Goal: Navigation & Orientation: Find specific page/section

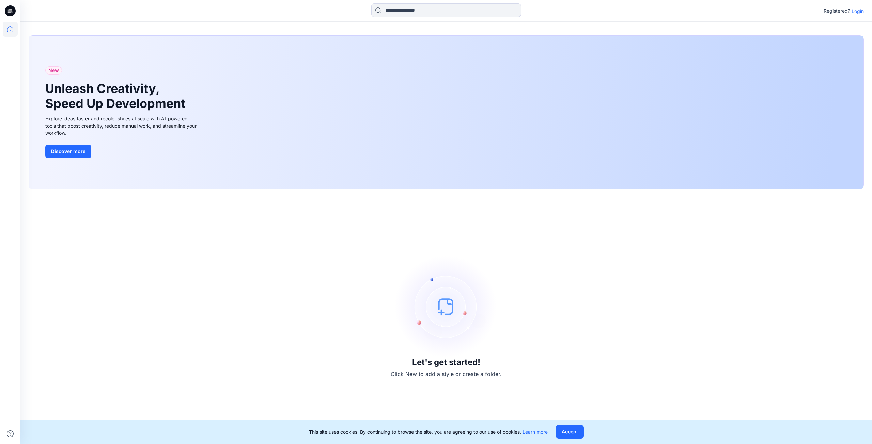
click at [857, 13] on p "Login" at bounding box center [857, 10] width 12 height 7
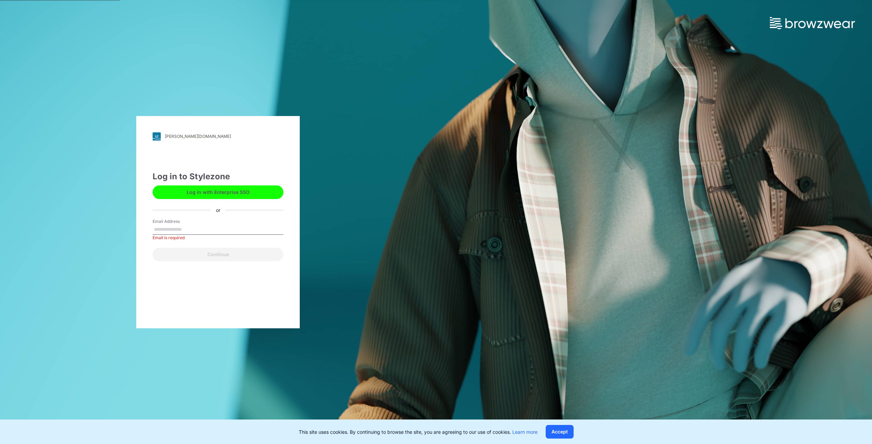
click at [373, 238] on div "[PERSON_NAME][DOMAIN_NAME] Loading... Log in to Stylezone Log in with Enterpris…" at bounding box center [218, 222] width 436 height 444
click at [173, 227] on input "Email Address" at bounding box center [218, 230] width 131 height 10
type input "**********"
click at [204, 252] on button "Continue" at bounding box center [218, 255] width 131 height 14
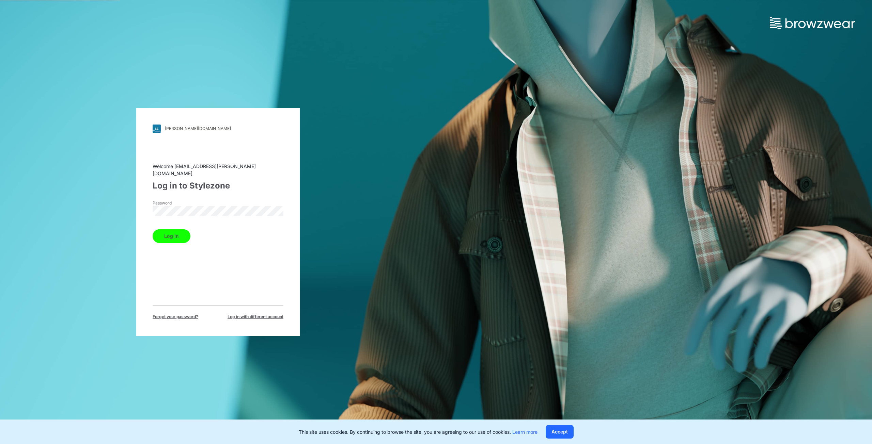
click at [169, 229] on button "Log in" at bounding box center [172, 236] width 38 height 14
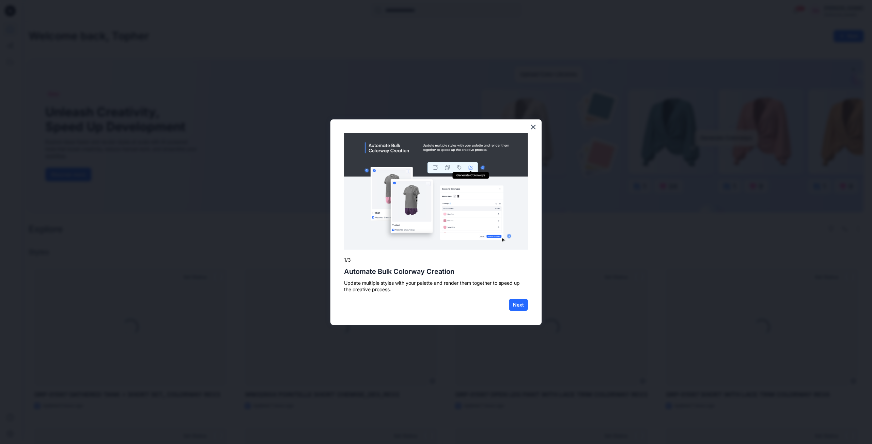
click at [535, 127] on button "×" at bounding box center [533, 127] width 6 height 11
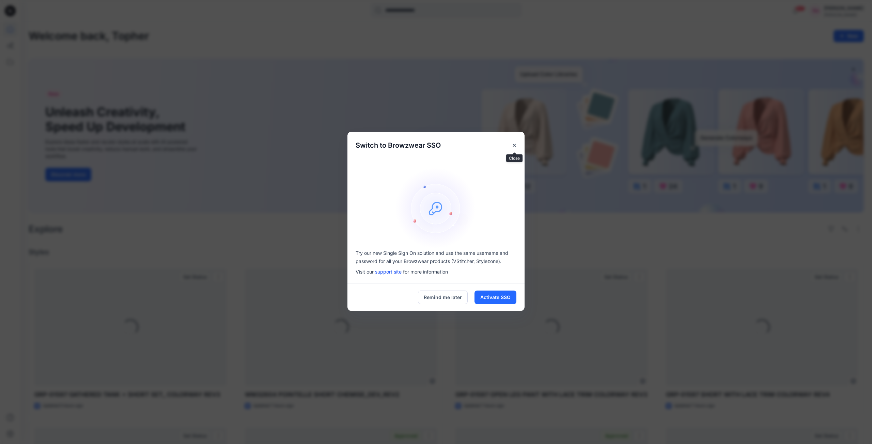
click at [511, 144] on button "Close" at bounding box center [514, 145] width 12 height 12
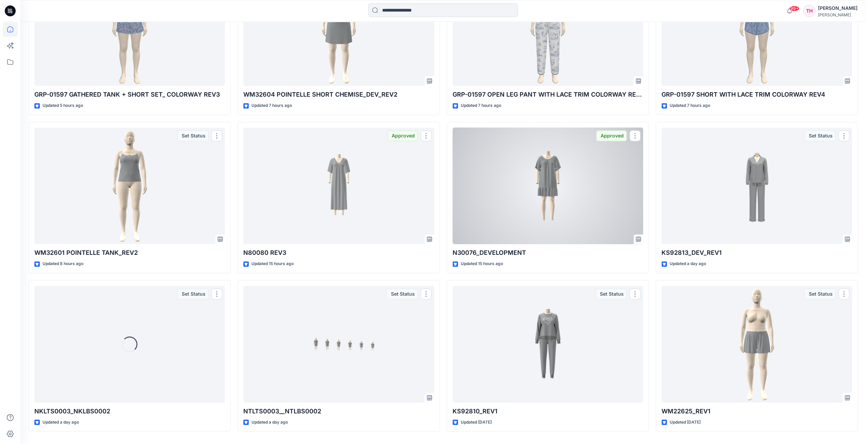
scroll to position [319, 0]
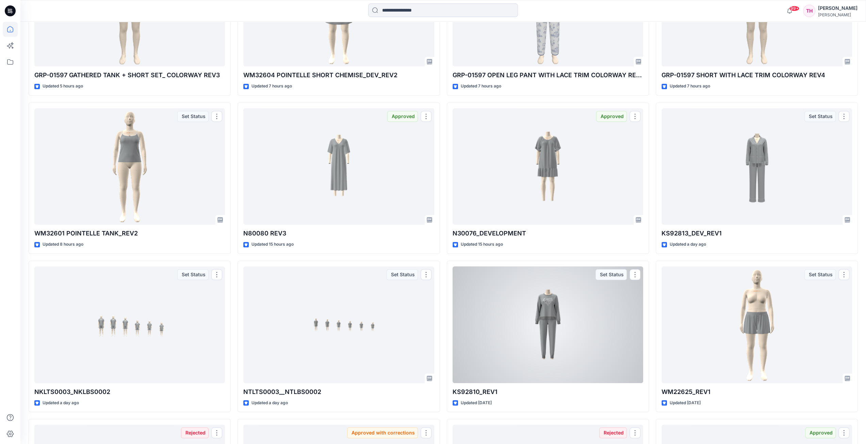
click at [563, 315] on div at bounding box center [548, 325] width 191 height 117
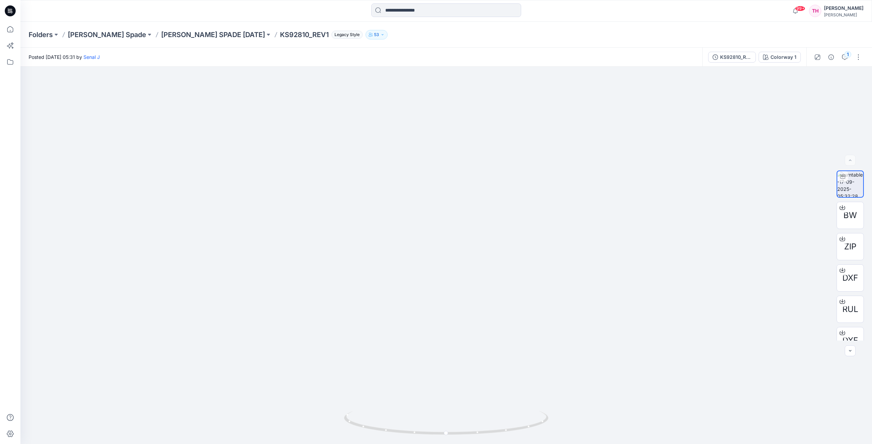
click at [464, 181] on img at bounding box center [446, 239] width 443 height 410
click at [38, 36] on p "Folders" at bounding box center [41, 35] width 24 height 10
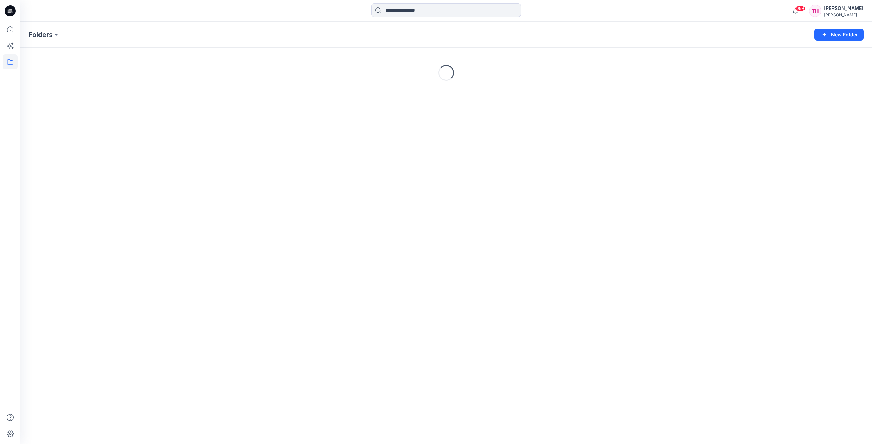
click at [54, 36] on button at bounding box center [56, 35] width 7 height 10
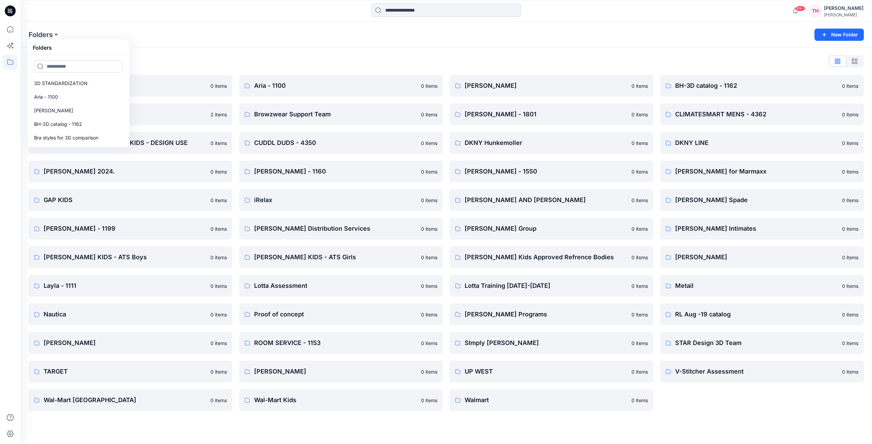
click at [55, 127] on p "BH-3D catalog - 1162" at bounding box center [58, 124] width 48 height 8
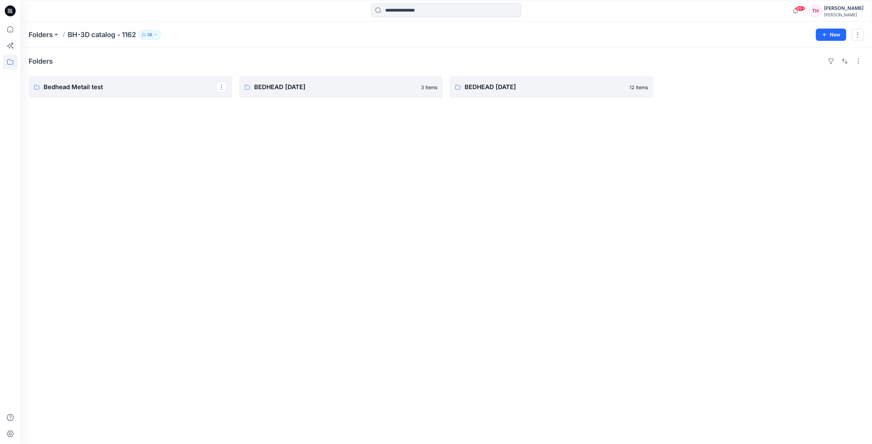
click at [68, 88] on p "Bedhead Metail test" at bounding box center [130, 87] width 172 height 10
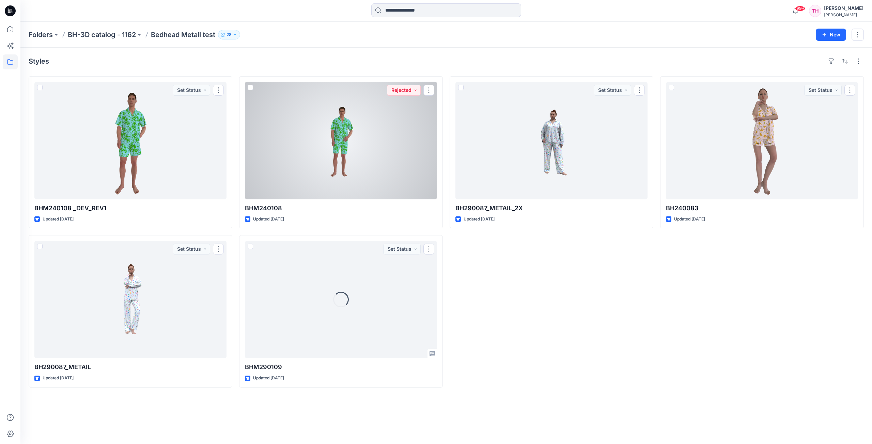
click at [336, 140] on div at bounding box center [341, 140] width 192 height 117
